Goal: Check status: Check status

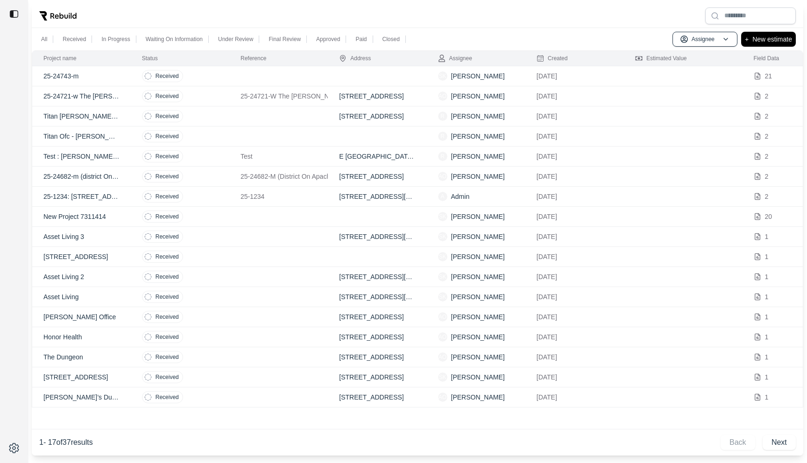
click at [197, 194] on td "Received" at bounding box center [180, 197] width 99 height 20
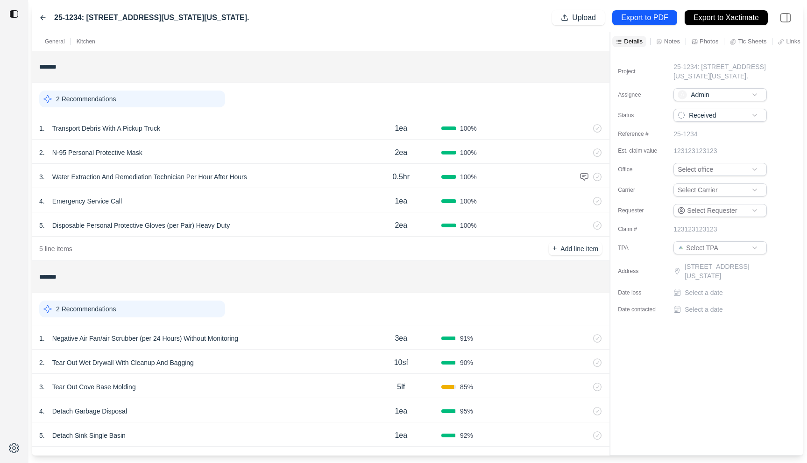
click at [44, 14] on icon at bounding box center [42, 17] width 7 height 7
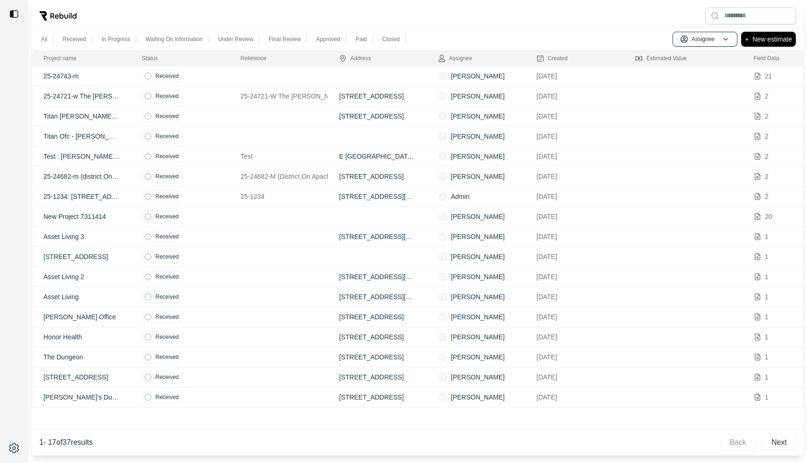
click at [193, 94] on td "Received" at bounding box center [180, 96] width 99 height 20
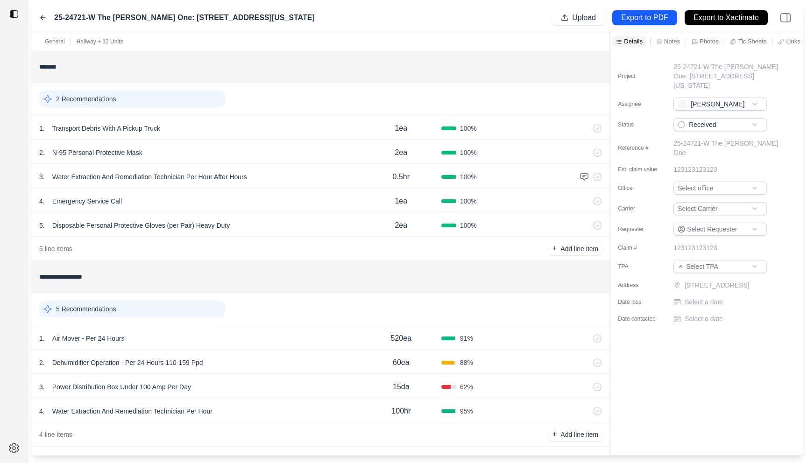
click at [42, 16] on icon at bounding box center [42, 17] width 7 height 7
